Goal: Obtain resource: Obtain resource

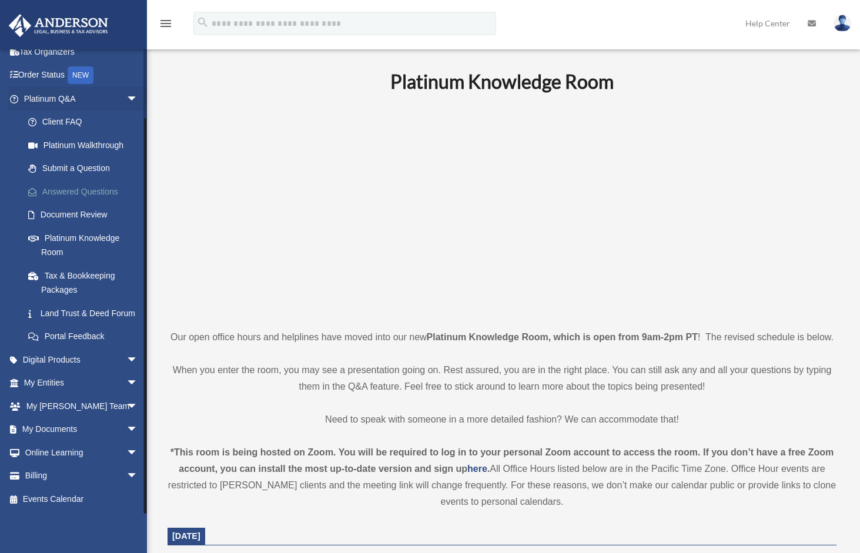
scroll to position [118, 0]
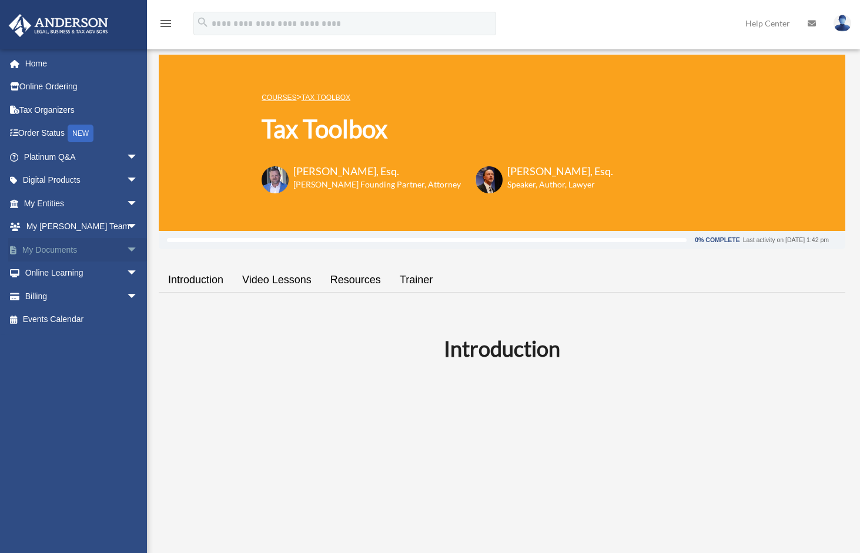
click at [126, 247] on span "arrow_drop_down" at bounding box center [138, 250] width 24 height 24
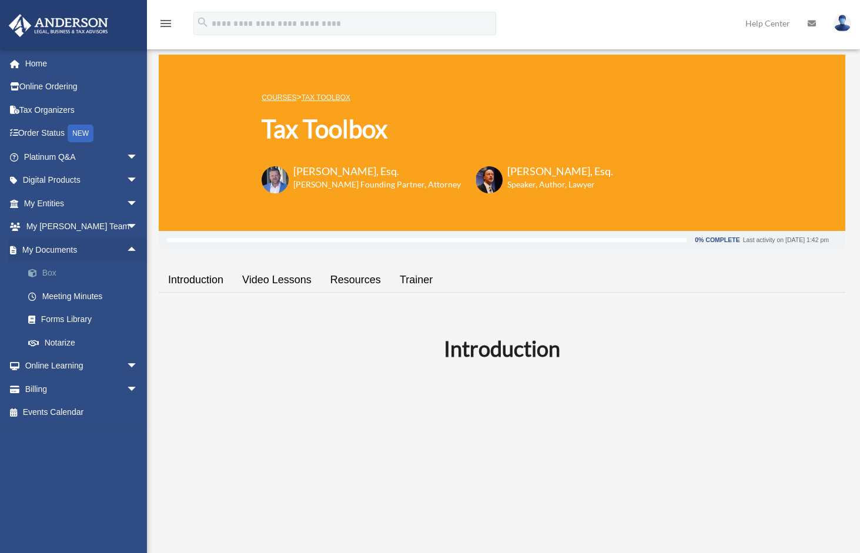
click at [55, 270] on link "Box" at bounding box center [85, 274] width 139 height 24
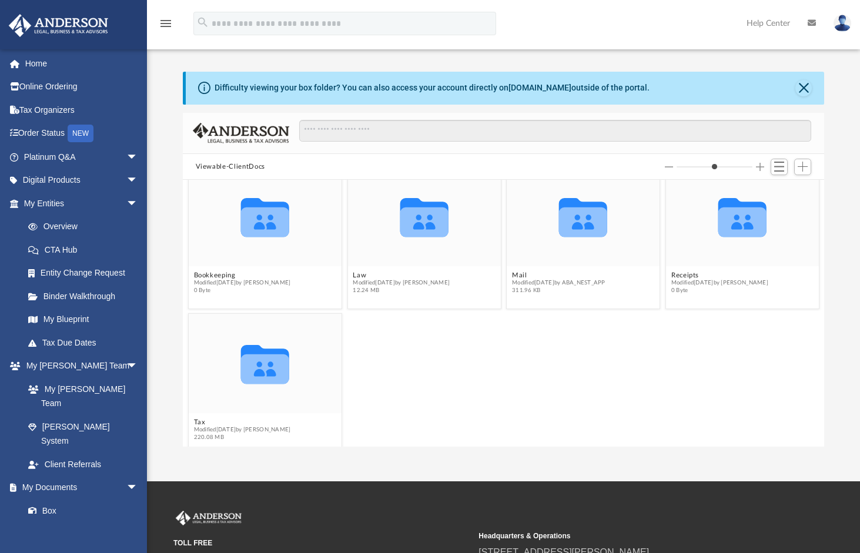
scroll to position [32, 0]
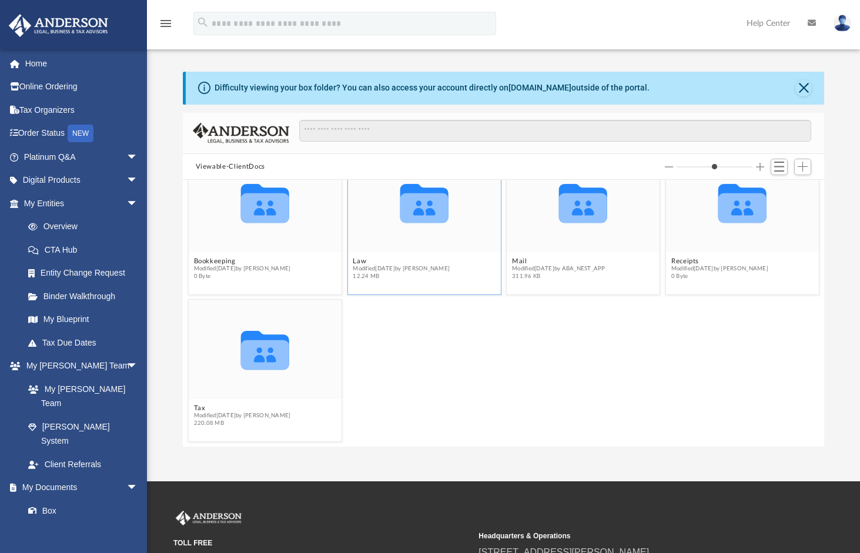
click at [469, 254] on figcaption "Law Modified today by Amisha Jagetiya 12.24 MB" at bounding box center [424, 269] width 153 height 31
click at [422, 216] on icon "grid" at bounding box center [424, 208] width 48 height 30
drag, startPoint x: 422, startPoint y: 216, endPoint x: 406, endPoint y: 249, distance: 36.6
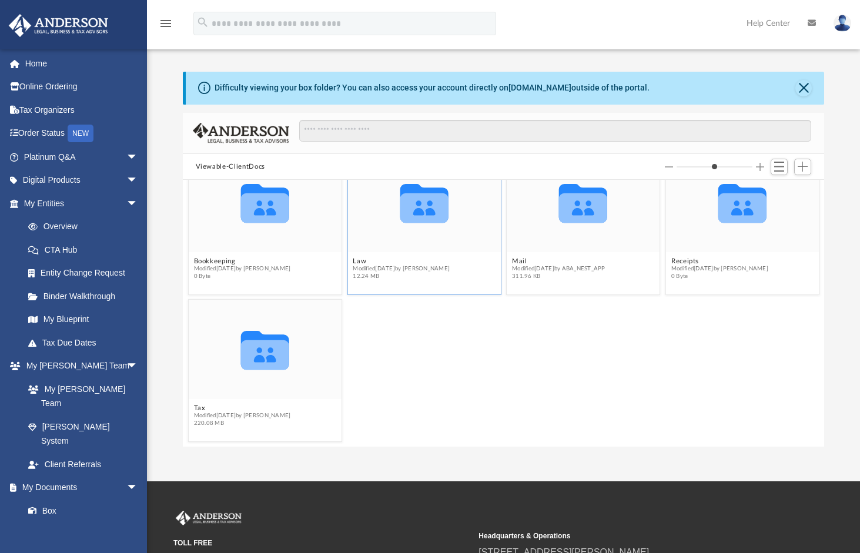
click at [406, 249] on div "Collaborated Folder" at bounding box center [424, 202] width 153 height 99
drag, startPoint x: 409, startPoint y: 246, endPoint x: 393, endPoint y: 247, distance: 15.3
click at [393, 247] on div "Collaborated Folder" at bounding box center [424, 202] width 153 height 99
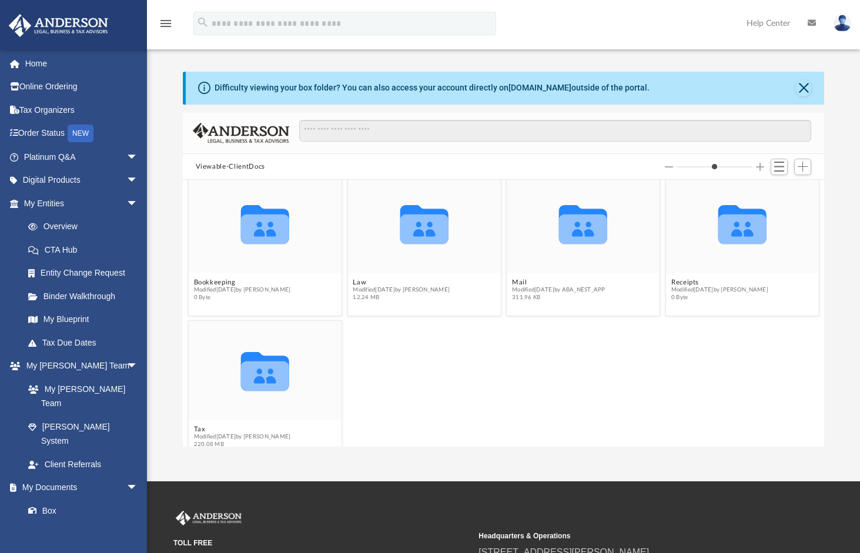
scroll to position [0, 0]
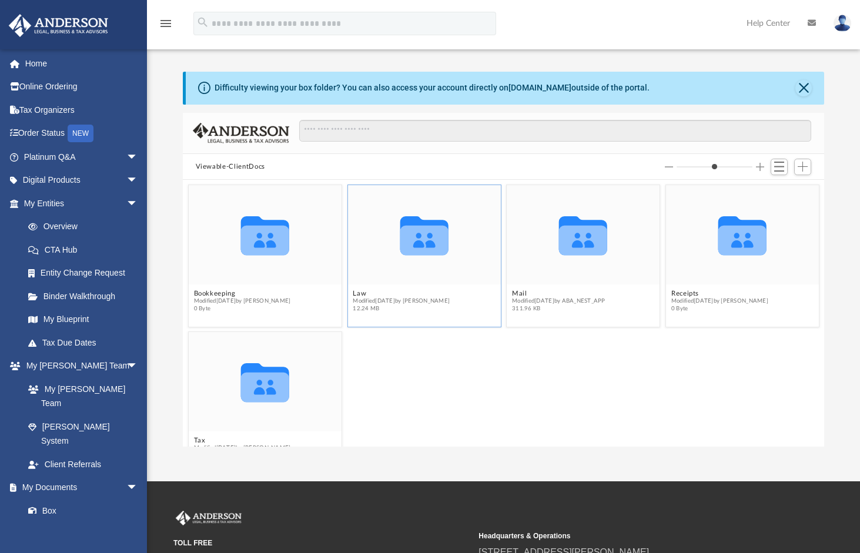
click at [424, 234] on icon "grid" at bounding box center [424, 240] width 48 height 30
drag, startPoint x: 437, startPoint y: 276, endPoint x: 401, endPoint y: 293, distance: 40.0
click at [401, 293] on button "Law" at bounding box center [401, 294] width 97 height 8
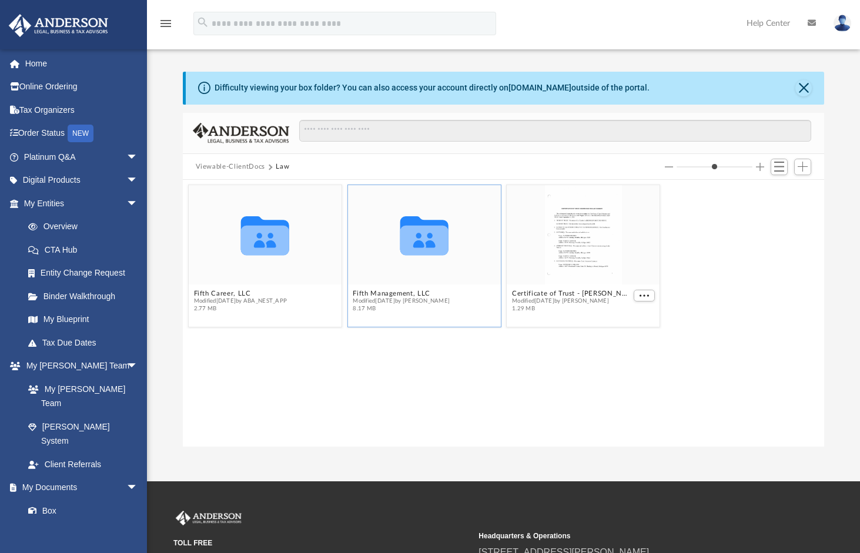
click at [424, 239] on icon "grid" at bounding box center [424, 240] width 48 height 30
click at [405, 296] on button "Fifth Management, LLC" at bounding box center [401, 294] width 97 height 8
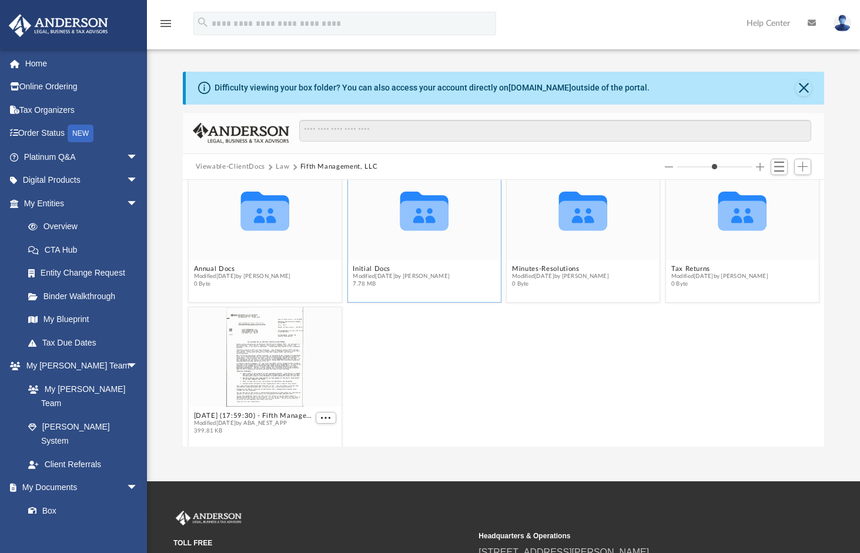
scroll to position [32, 0]
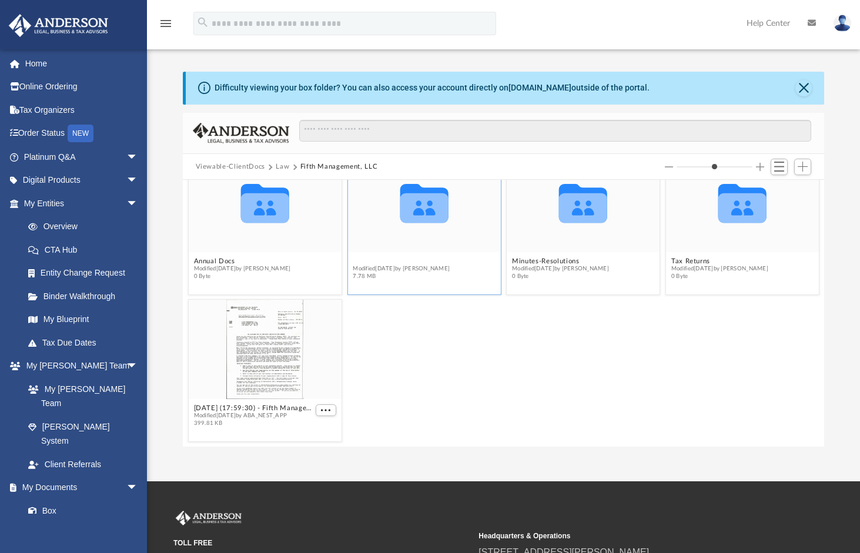
click at [389, 261] on button "Initial Docs" at bounding box center [401, 262] width 97 height 8
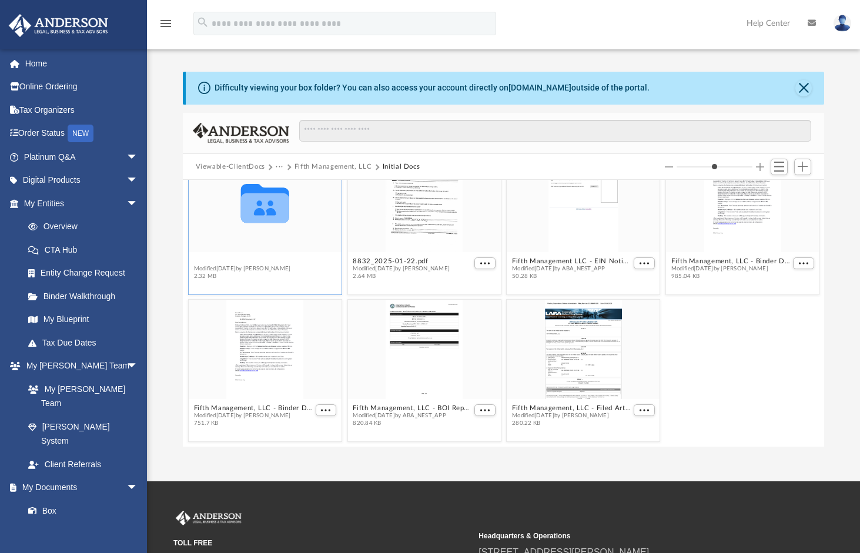
click at [229, 264] on button "Form 8832" at bounding box center [242, 262] width 97 height 8
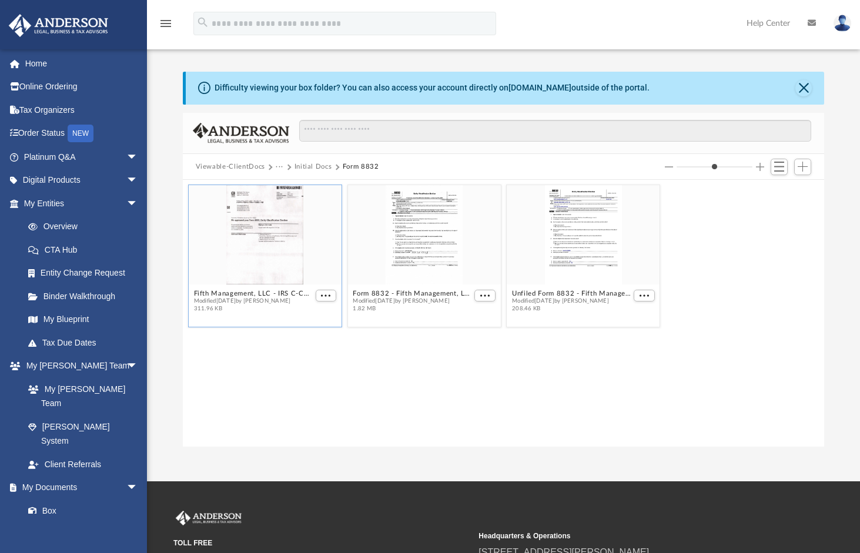
click at [255, 255] on div "grid" at bounding box center [264, 234] width 153 height 99
click at [255, 291] on button "Fifth Management, LLC - IRS C-Corp Acceptance.pdf" at bounding box center [253, 294] width 119 height 8
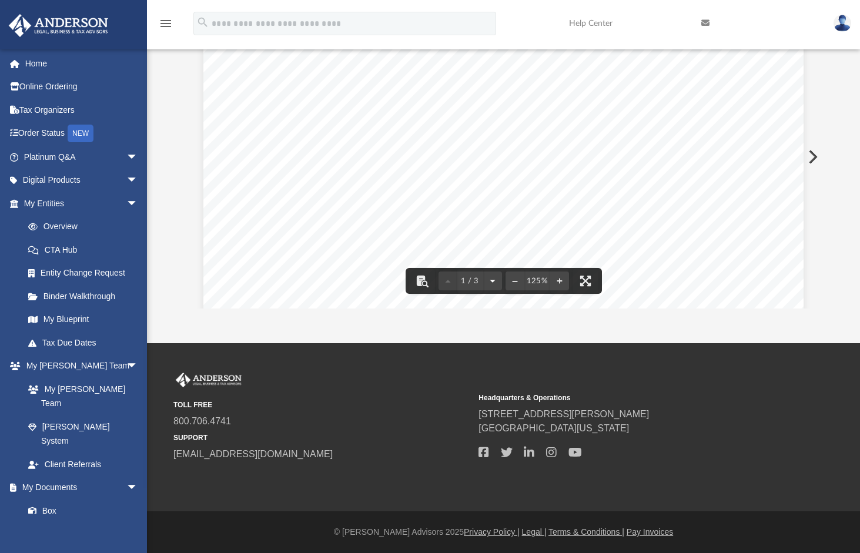
click at [492, 281] on button "File preview" at bounding box center [492, 281] width 19 height 26
click at [451, 279] on button "File preview" at bounding box center [448, 281] width 19 height 26
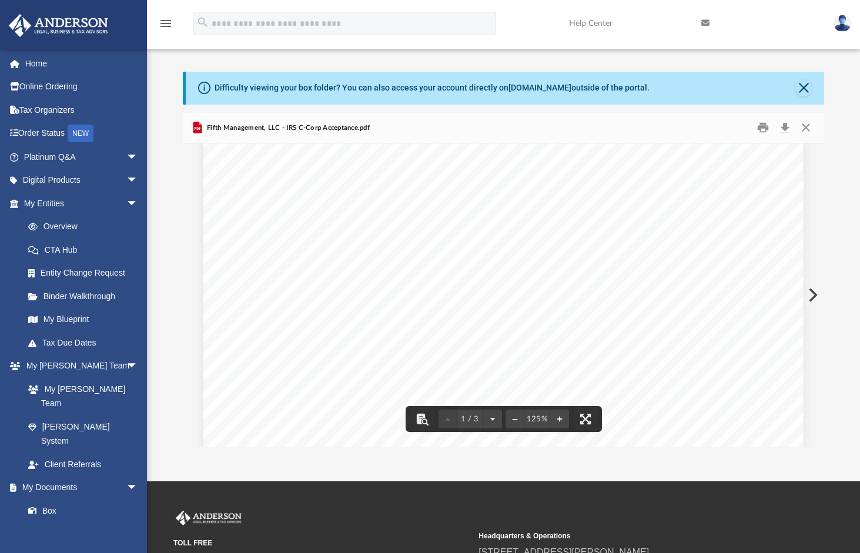
scroll to position [0, 0]
